Goal: Obtain resource: Download file/media

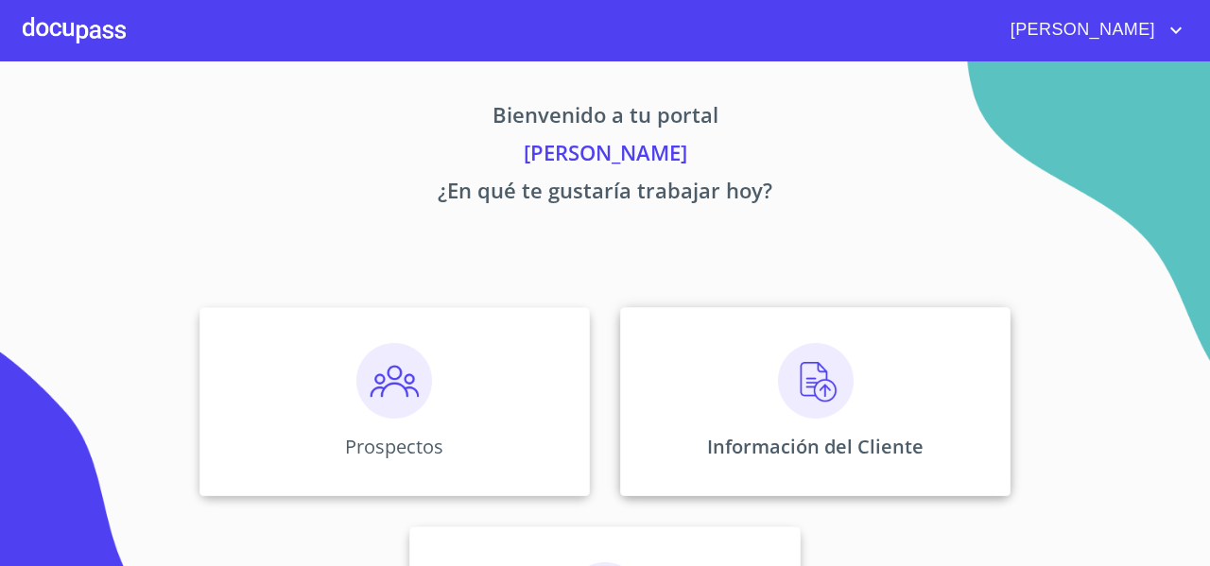
click at [715, 392] on div "Información del Cliente" at bounding box center [815, 401] width 390 height 189
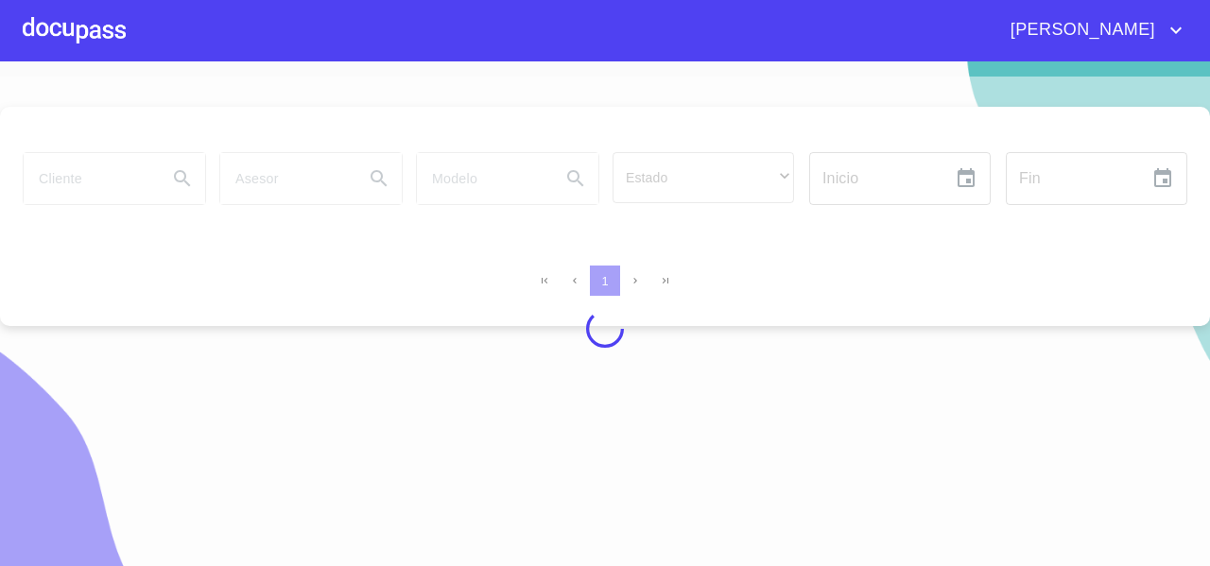
click at [106, 163] on div at bounding box center [605, 329] width 1210 height 505
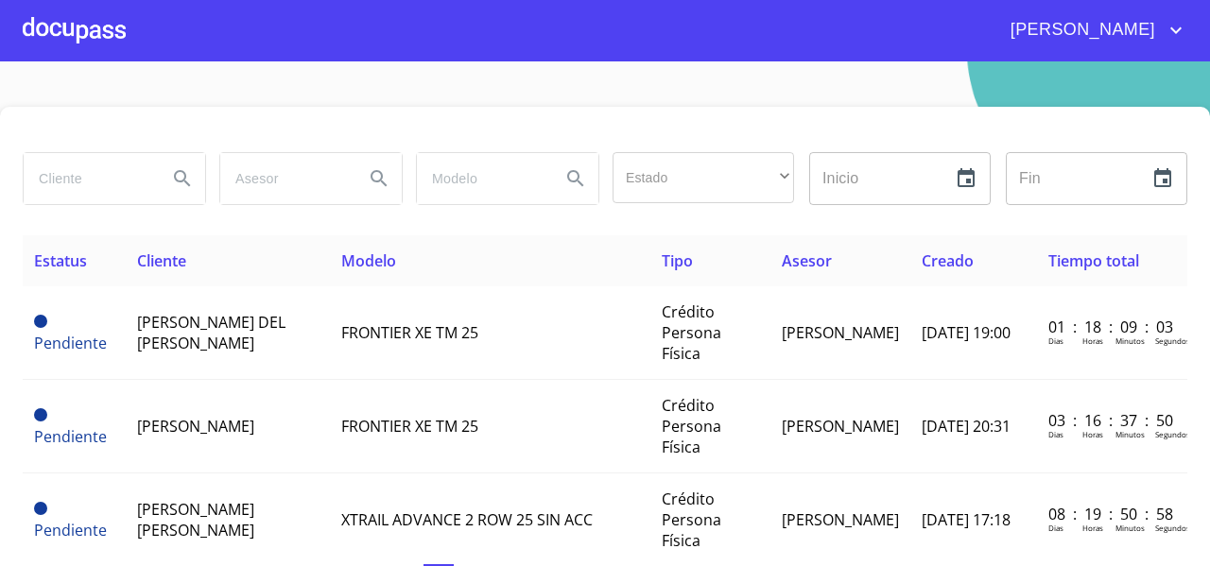
click at [94, 180] on input "search" at bounding box center [88, 178] width 129 height 51
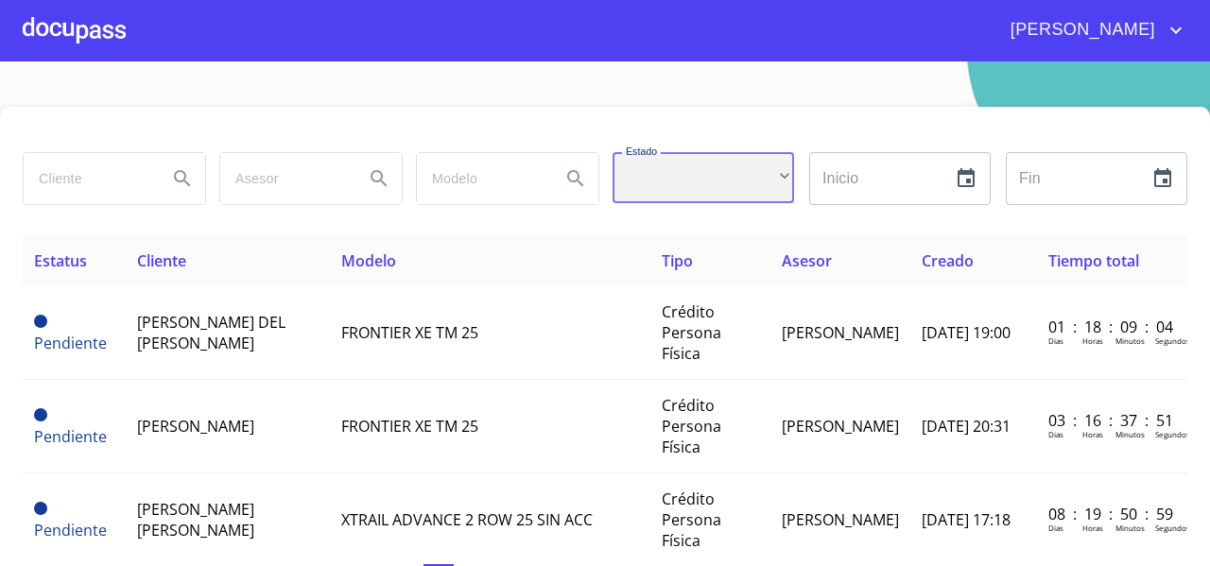
click at [672, 163] on div "​" at bounding box center [702, 177] width 181 height 51
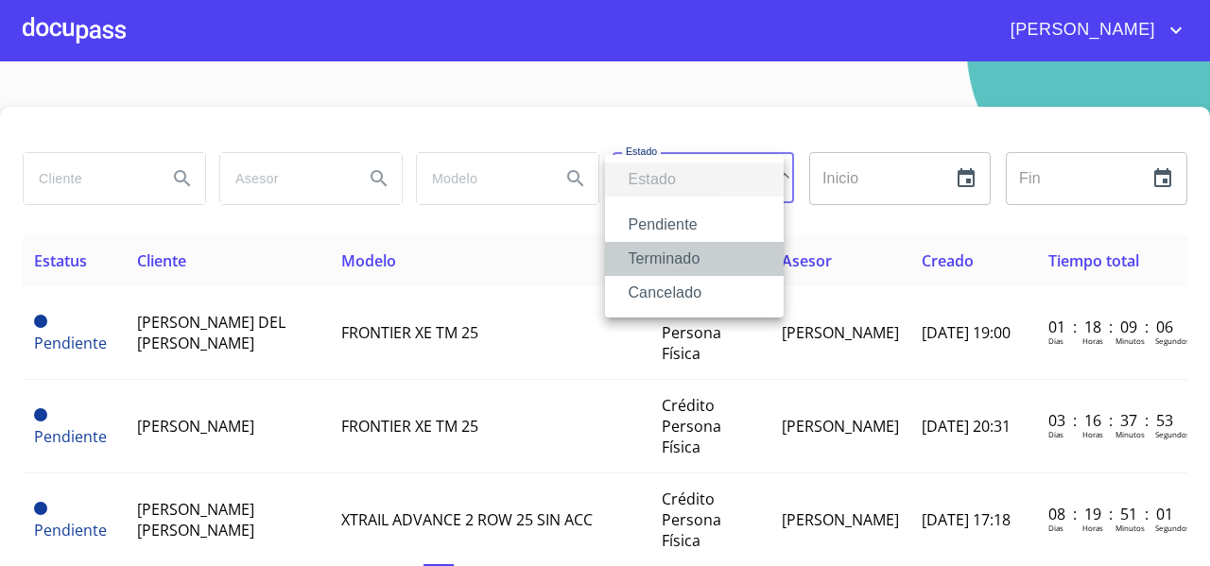
click at [642, 247] on li "Terminado" at bounding box center [694, 259] width 179 height 34
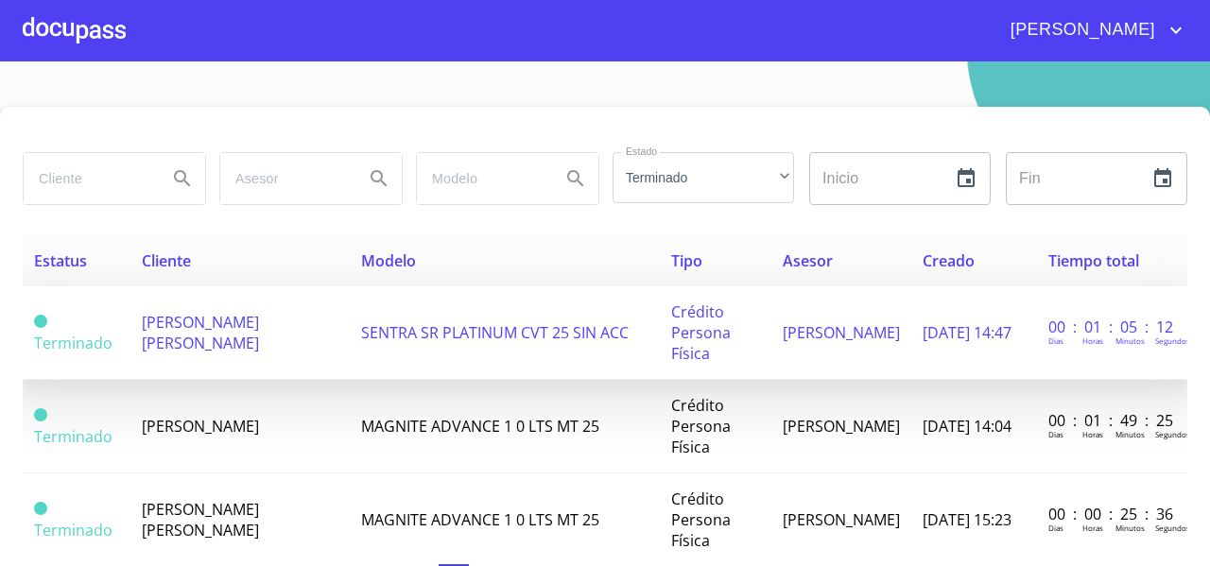
click at [135, 367] on td "[PERSON_NAME] [PERSON_NAME]" at bounding box center [239, 333] width 219 height 94
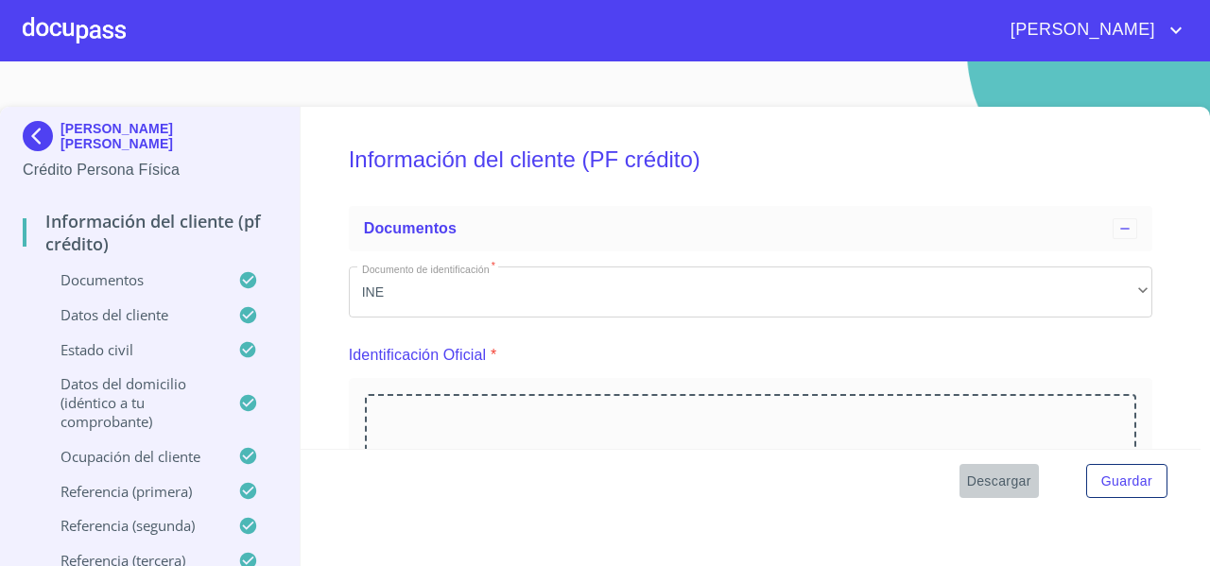
click at [978, 480] on span "Descargar" at bounding box center [999, 482] width 64 height 24
